Goal: Information Seeking & Learning: Learn about a topic

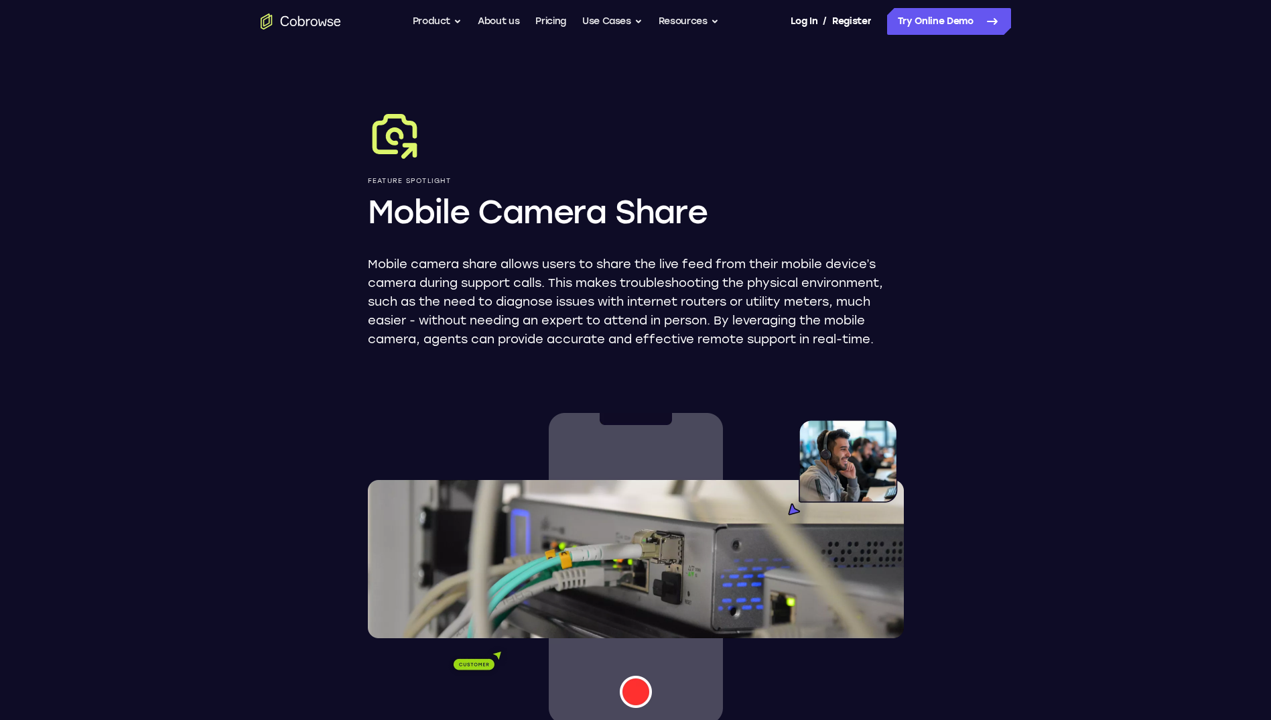
click at [322, 18] on icon "Go to the home page" at bounding box center [301, 21] width 80 height 16
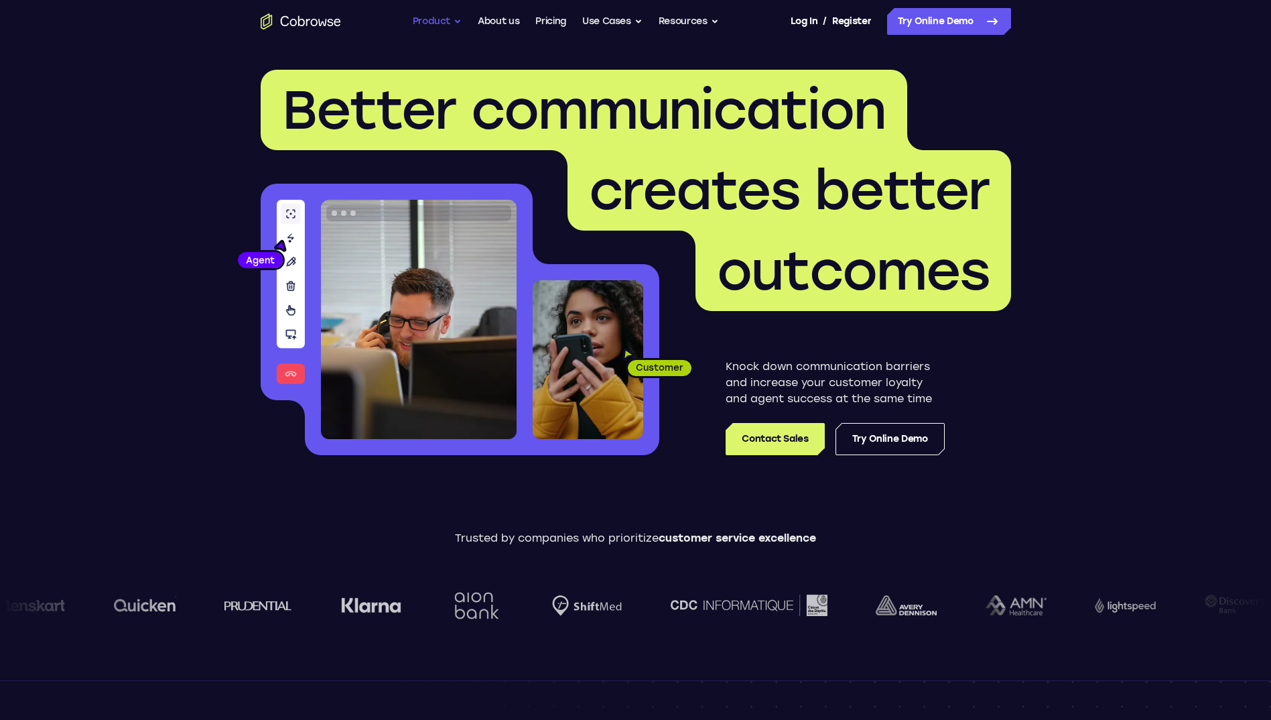
click at [438, 14] on button "Product" at bounding box center [438, 21] width 50 height 27
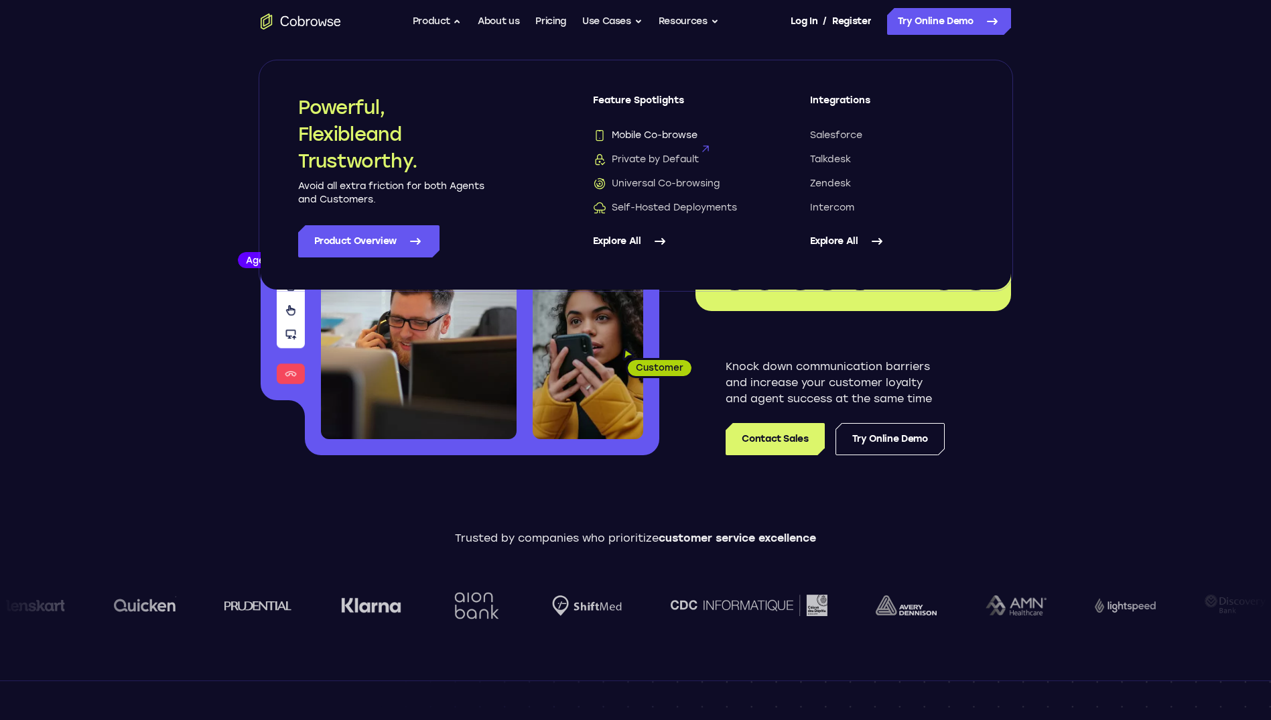
click at [642, 137] on span "Mobile Co-browse" at bounding box center [645, 135] width 105 height 13
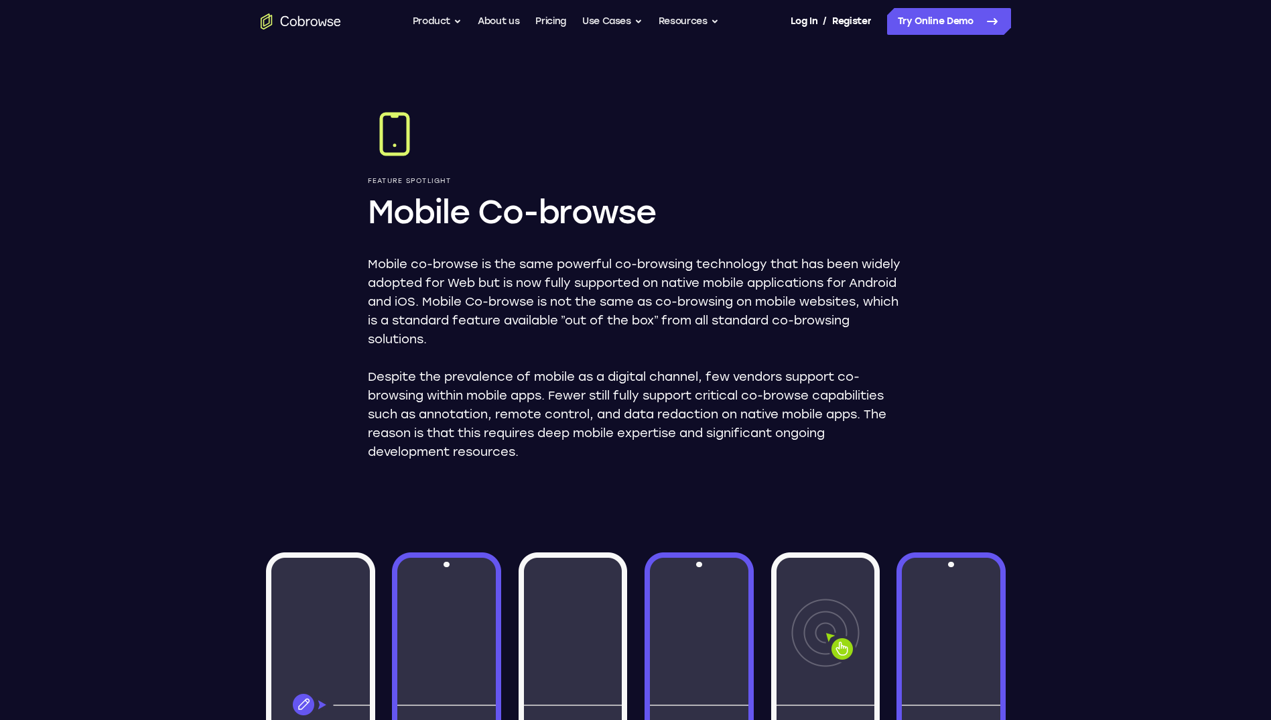
click at [308, 22] on icon "Go to the home page" at bounding box center [301, 21] width 80 height 16
